Goal: Information Seeking & Learning: Learn about a topic

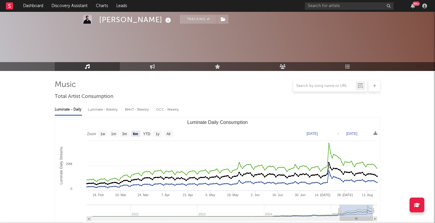
select select "6m"
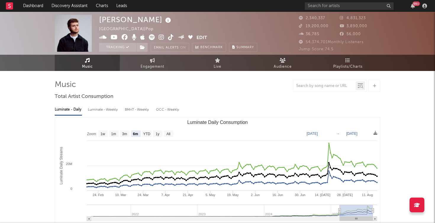
click at [10, 4] on rect at bounding box center [9, 5] width 7 height 7
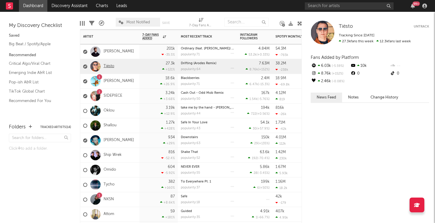
click at [107, 66] on link "Tiësto" at bounding box center [109, 66] width 11 height 5
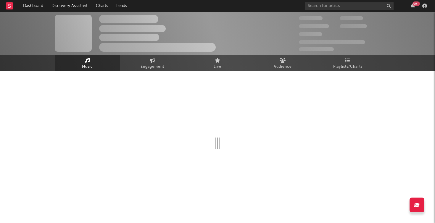
select select "6m"
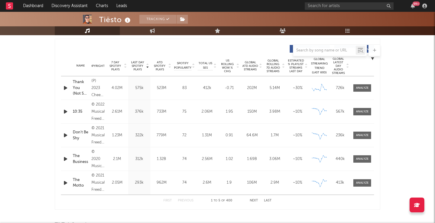
scroll to position [221, 0]
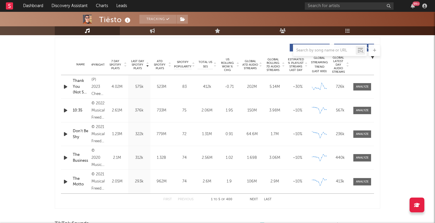
click at [255, 199] on button "Next" at bounding box center [254, 199] width 8 height 3
click at [362, 133] on div at bounding box center [362, 134] width 13 height 4
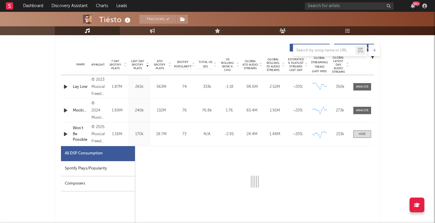
select select "1w"
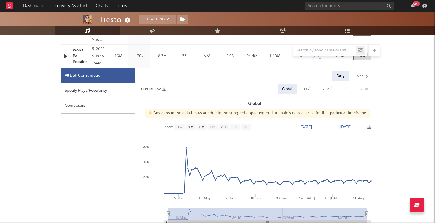
scroll to position [300, 0]
